Goal: Transaction & Acquisition: Purchase product/service

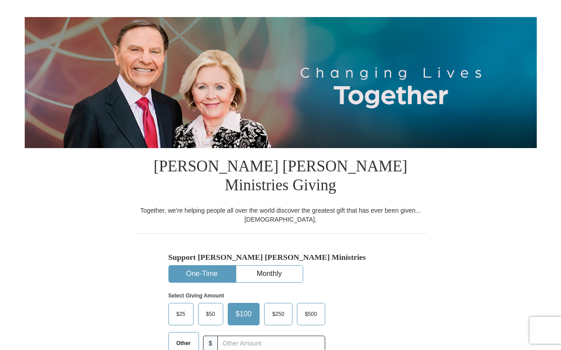
scroll to position [135, 0]
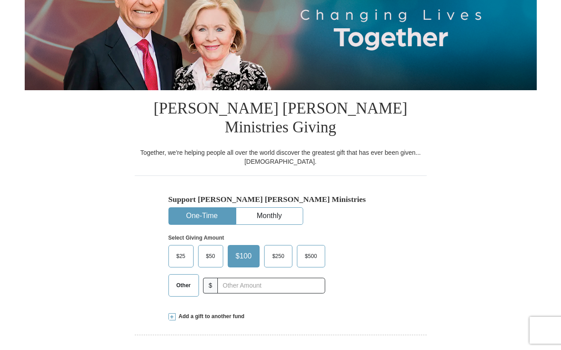
click at [178, 250] on span "$25" at bounding box center [181, 256] width 18 height 13
click at [0, 0] on input "$25" at bounding box center [0, 0] width 0 height 0
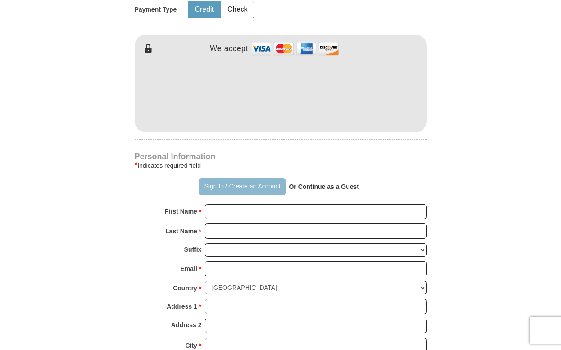
scroll to position [494, 0]
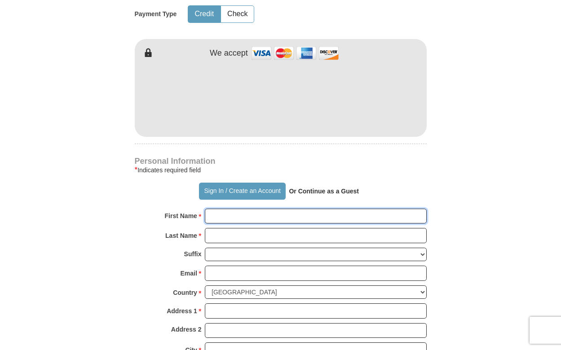
click at [235, 209] on input "First Name *" at bounding box center [316, 216] width 222 height 15
type input "[PERSON_NAME]"
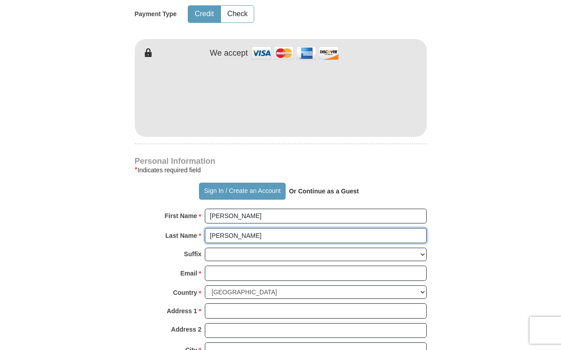
type input "[PERSON_NAME]"
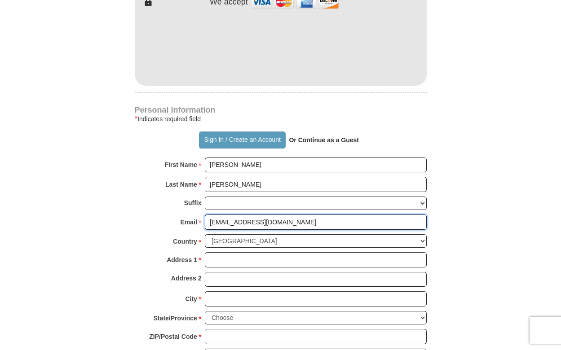
scroll to position [629, 0]
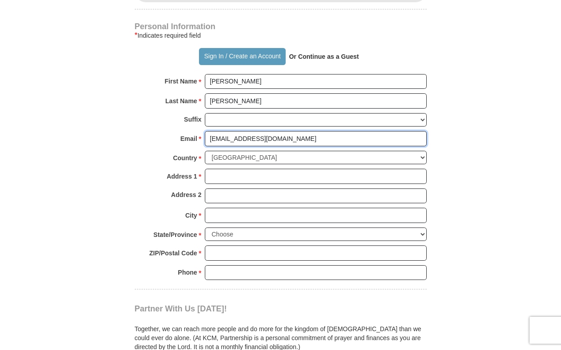
type input "[EMAIL_ADDRESS][DOMAIN_NAME]"
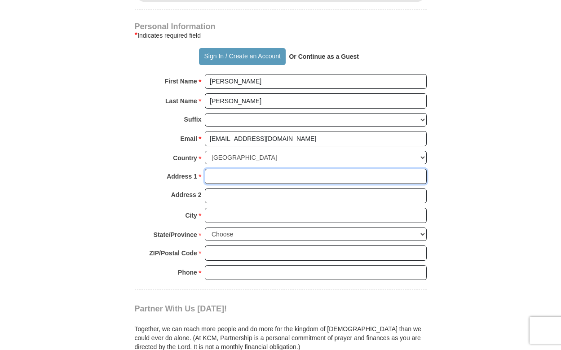
click at [229, 169] on input "Address 1 *" at bounding box center [316, 176] width 222 height 15
type input "[STREET_ADDRESS]"
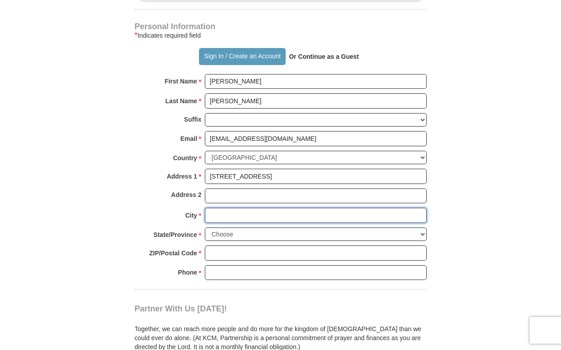
click at [229, 208] on input "City *" at bounding box center [316, 215] width 222 height 15
type input "[GEOGRAPHIC_DATA]"
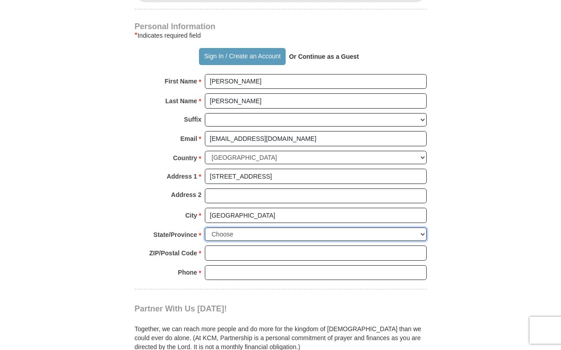
click at [238, 228] on select "Choose [US_STATE] [US_STATE] [US_STATE] [US_STATE] [US_STATE] Armed Forces Amer…" at bounding box center [316, 235] width 222 height 14
select select "AZ"
click at [205, 228] on select "Choose [US_STATE] [US_STATE] [US_STATE] [US_STATE] [US_STATE] Armed Forces Amer…" at bounding box center [316, 235] width 222 height 14
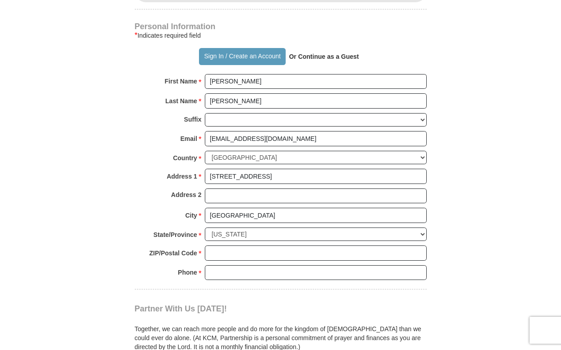
click at [229, 246] on div "ZIP/Postal Code * No postal code? Click here. Please enter ZIP/Postal Code You …" at bounding box center [281, 256] width 292 height 20
click at [227, 246] on input "ZIP/Postal Code *" at bounding box center [316, 253] width 222 height 15
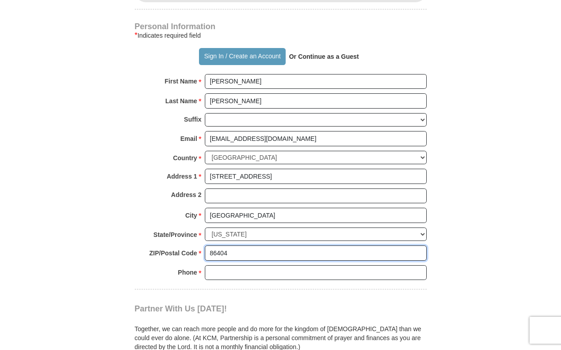
type input "86404"
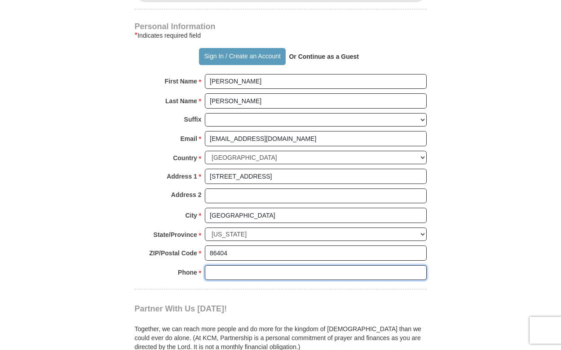
click at [218, 265] on input "Phone * *" at bounding box center [316, 272] width 222 height 15
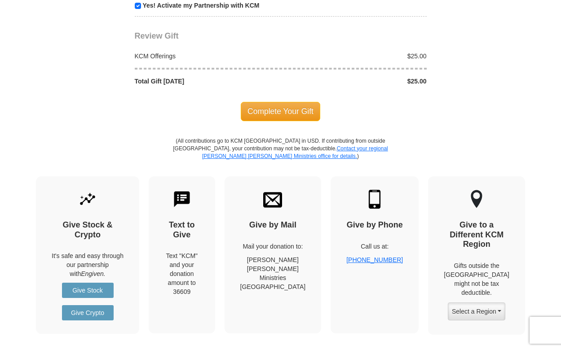
scroll to position [988, 0]
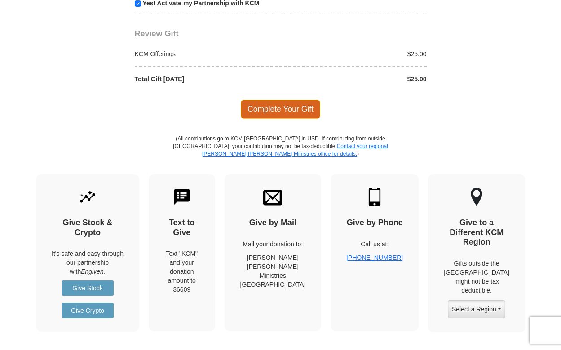
type input "9282082354"
click at [271, 100] on span "Complete Your Gift" at bounding box center [280, 109] width 79 height 19
